Goal: Task Accomplishment & Management: Manage account settings

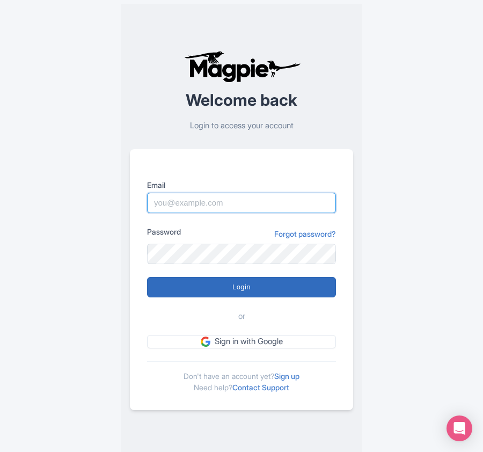
type input "[PERSON_NAME][EMAIL_ADDRESS][DOMAIN_NAME]"
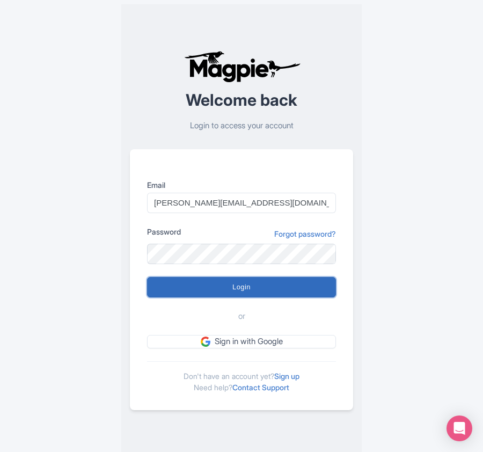
click at [206, 288] on input "Login" at bounding box center [241, 287] width 189 height 20
type input "Logging in..."
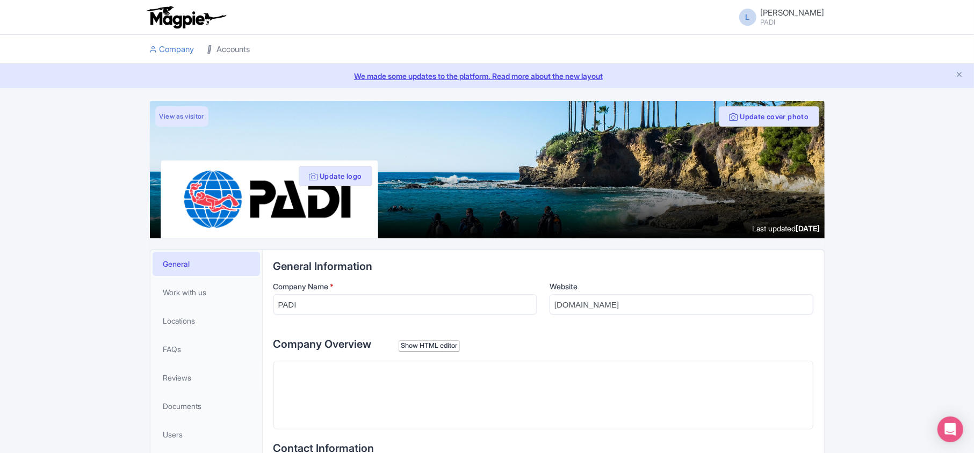
click at [238, 46] on link "Accounts" at bounding box center [228, 50] width 43 height 30
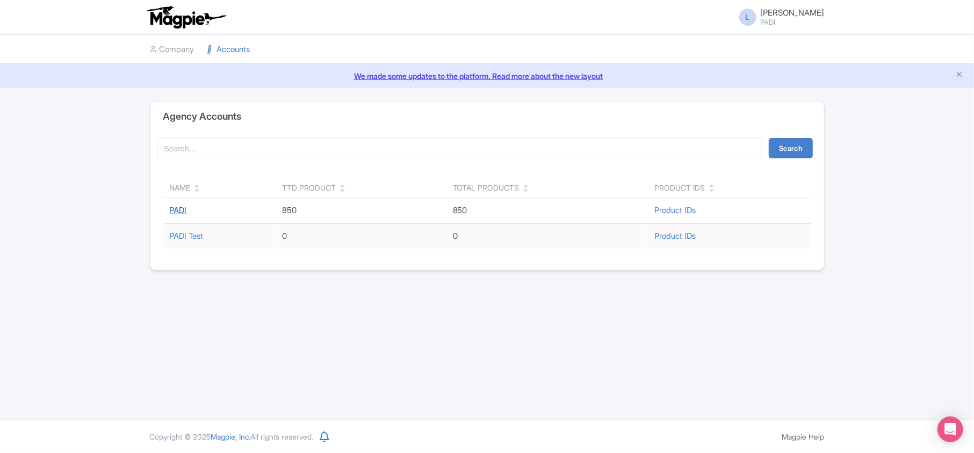
click at [180, 211] on link "PADI" at bounding box center [178, 210] width 17 height 10
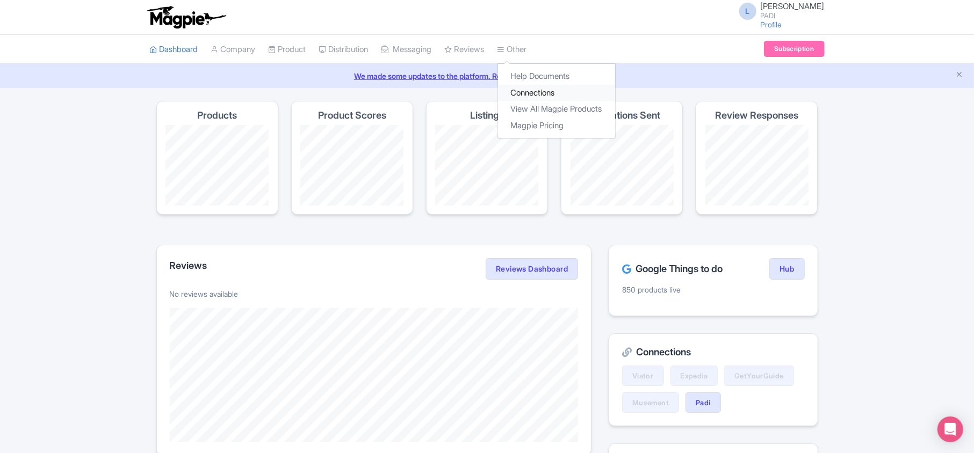
click at [533, 93] on link "Connections" at bounding box center [556, 93] width 117 height 17
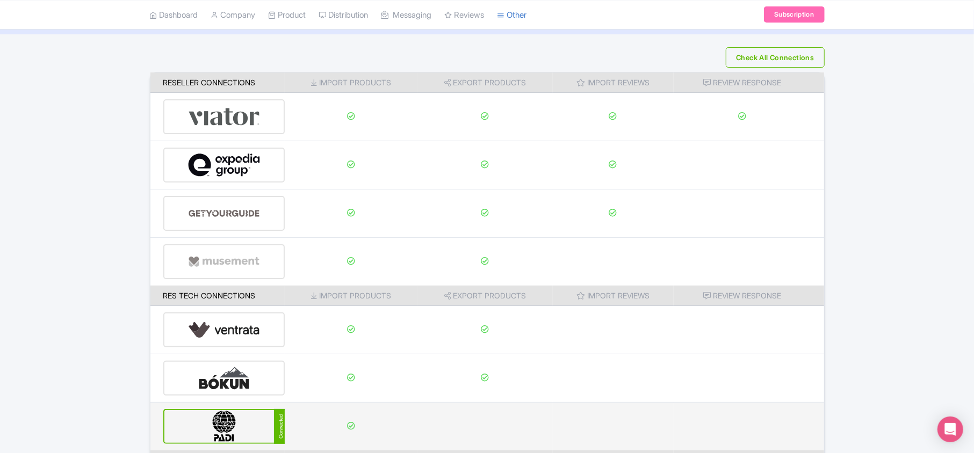
scroll to position [169, 0]
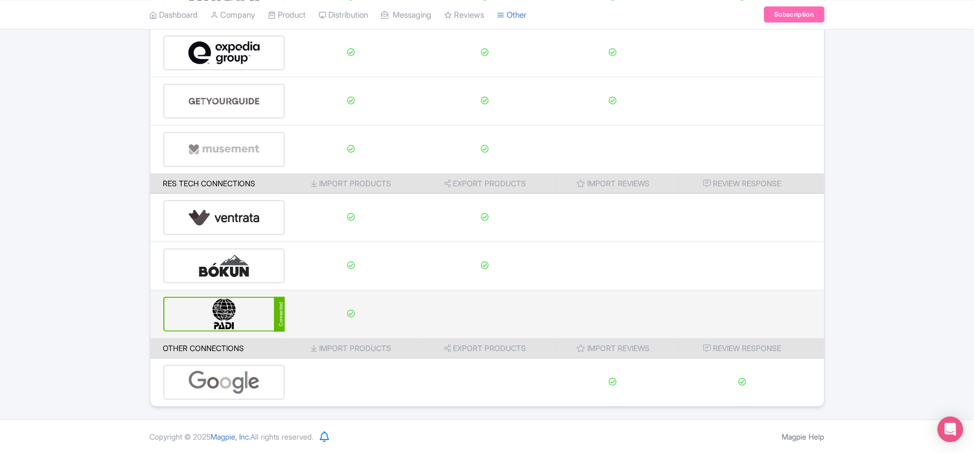
click at [224, 314] on img at bounding box center [224, 314] width 73 height 33
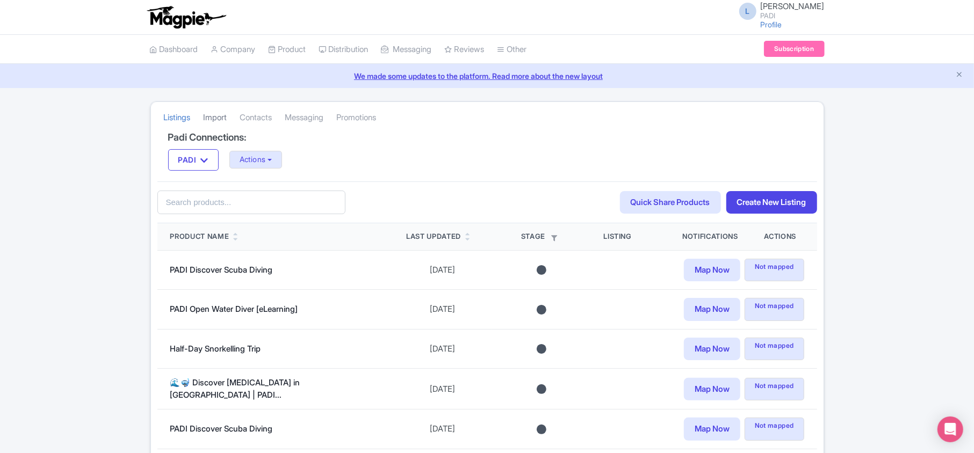
click at [227, 119] on link "Import" at bounding box center [216, 118] width 24 height 30
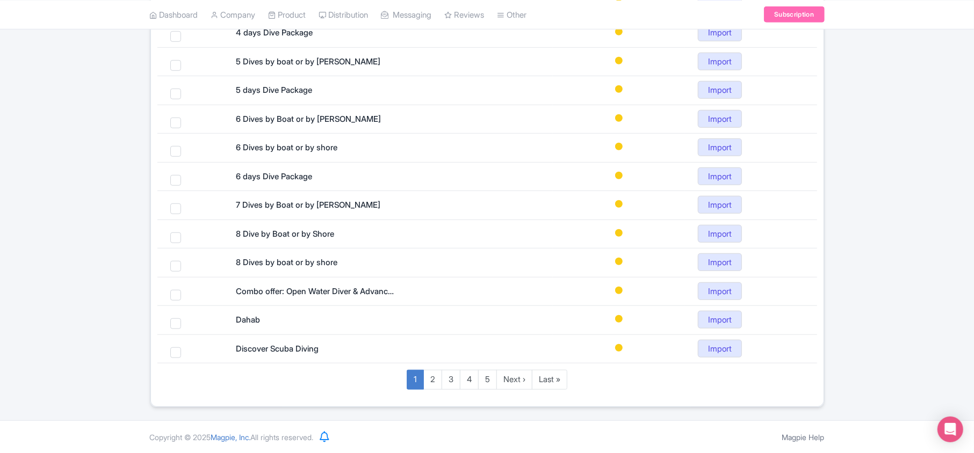
scroll to position [465, 0]
